Goal: Transaction & Acquisition: Book appointment/travel/reservation

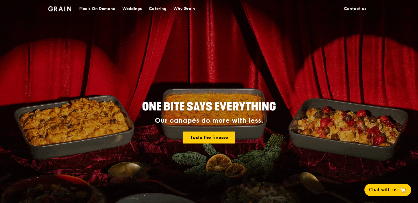
click at [139, 6] on div "Weddings" at bounding box center [132, 8] width 20 height 17
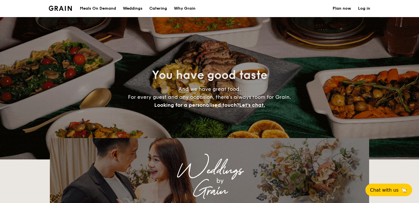
select select
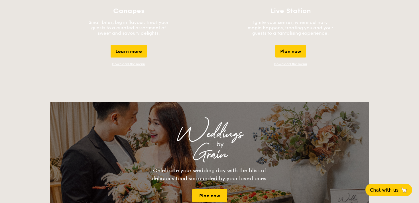
scroll to position [563, 0]
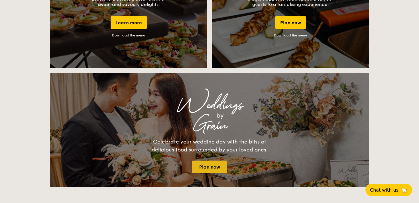
click at [204, 167] on link "Plan now" at bounding box center [209, 167] width 35 height 13
